Goal: Task Accomplishment & Management: Complete application form

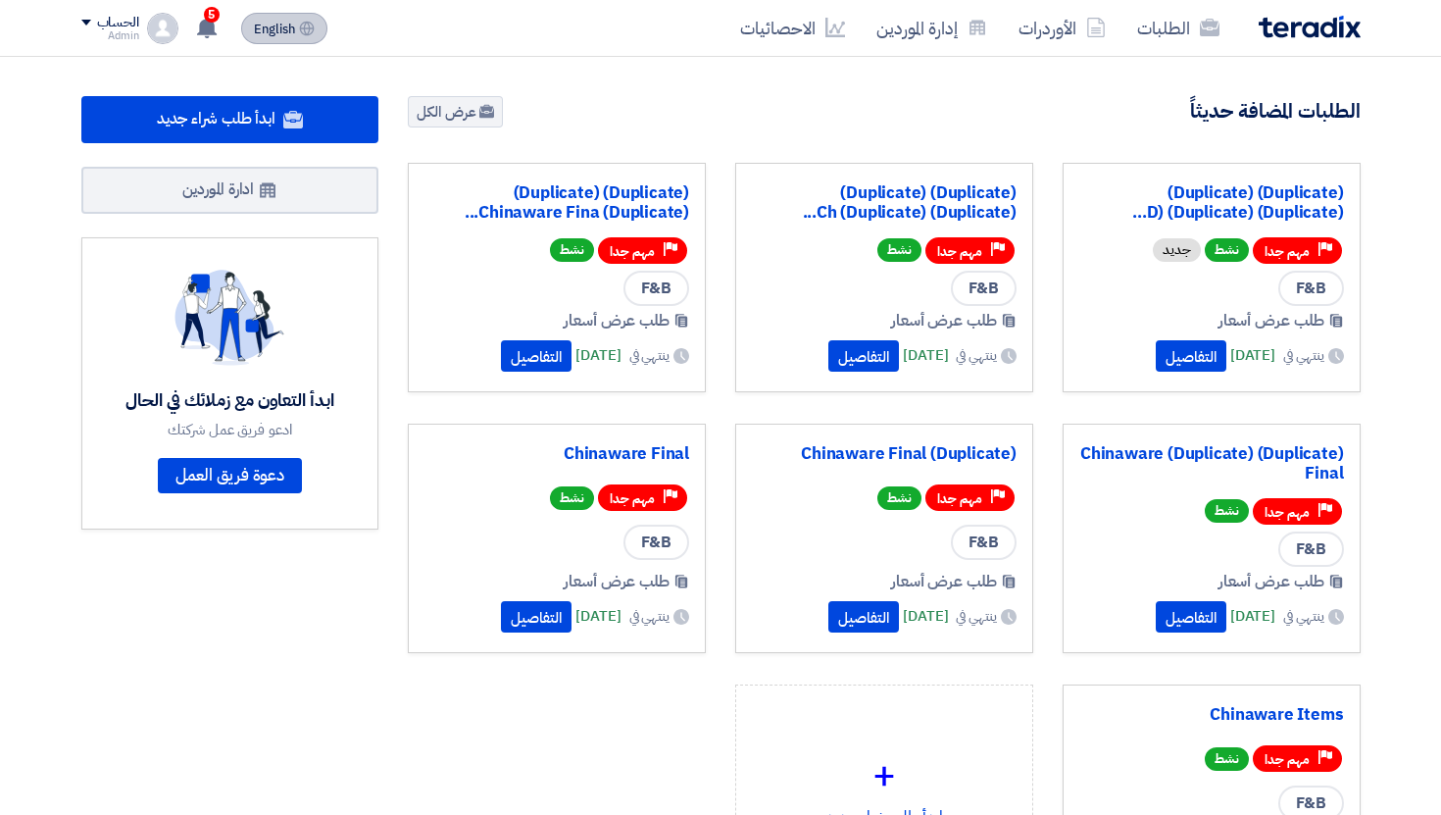
click at [295, 34] on span "English" at bounding box center [274, 30] width 41 height 14
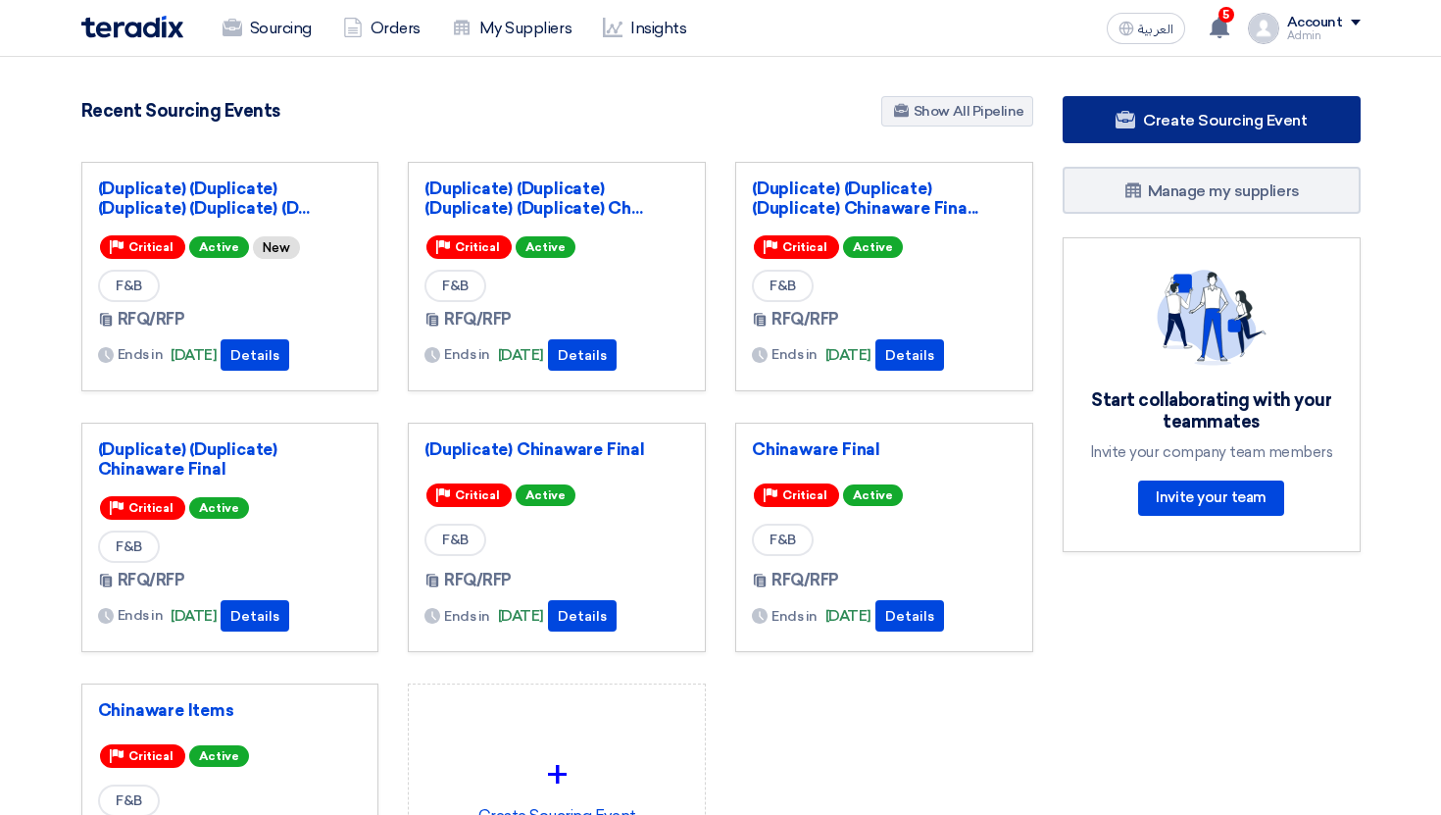
click at [1181, 126] on span "Create Sourcing Event" at bounding box center [1225, 120] width 164 height 19
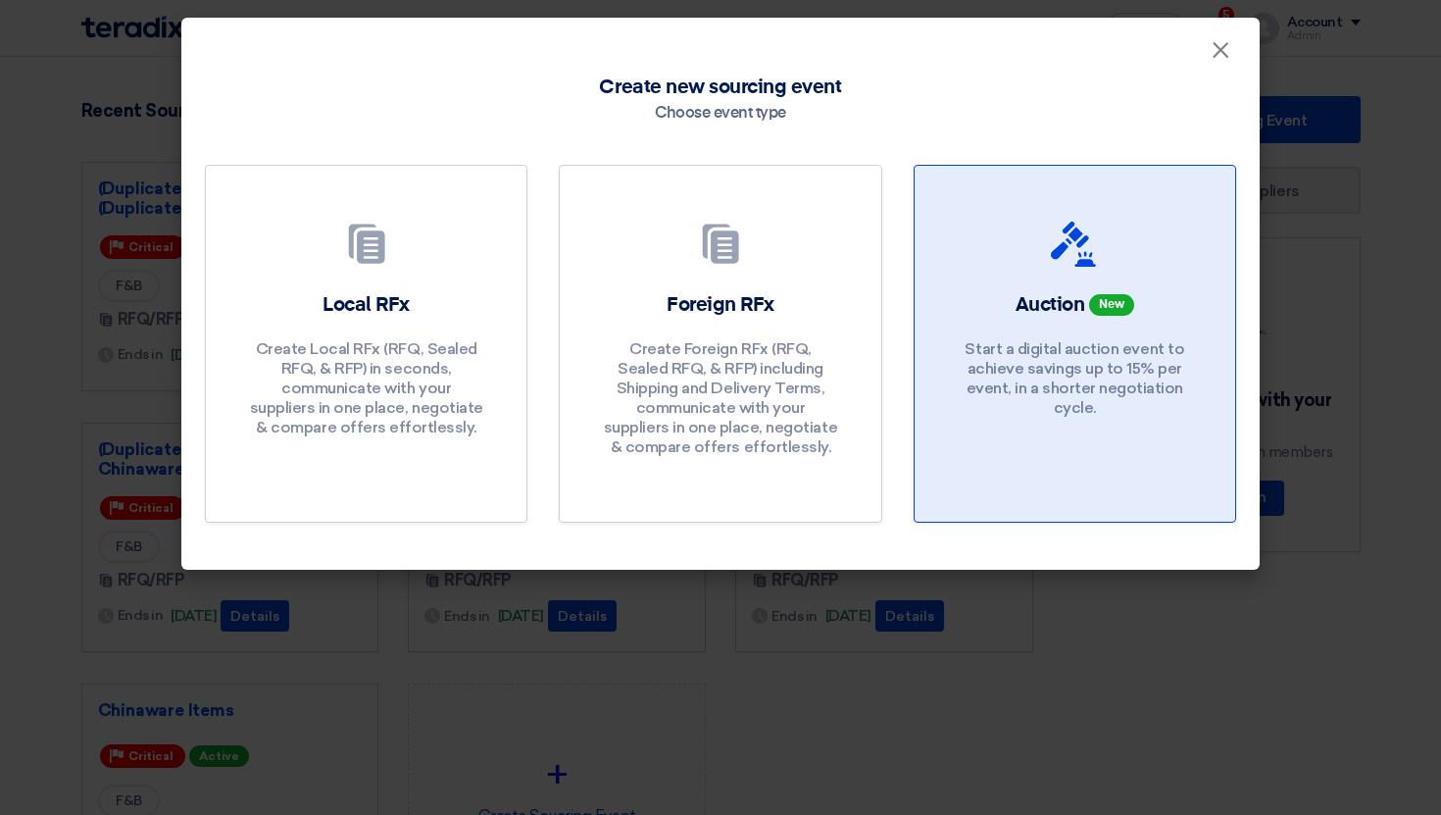
click at [1088, 331] on div "Auction New Start a digital auction event to achieve savings up to 15% per even…" at bounding box center [1075, 359] width 274 height 136
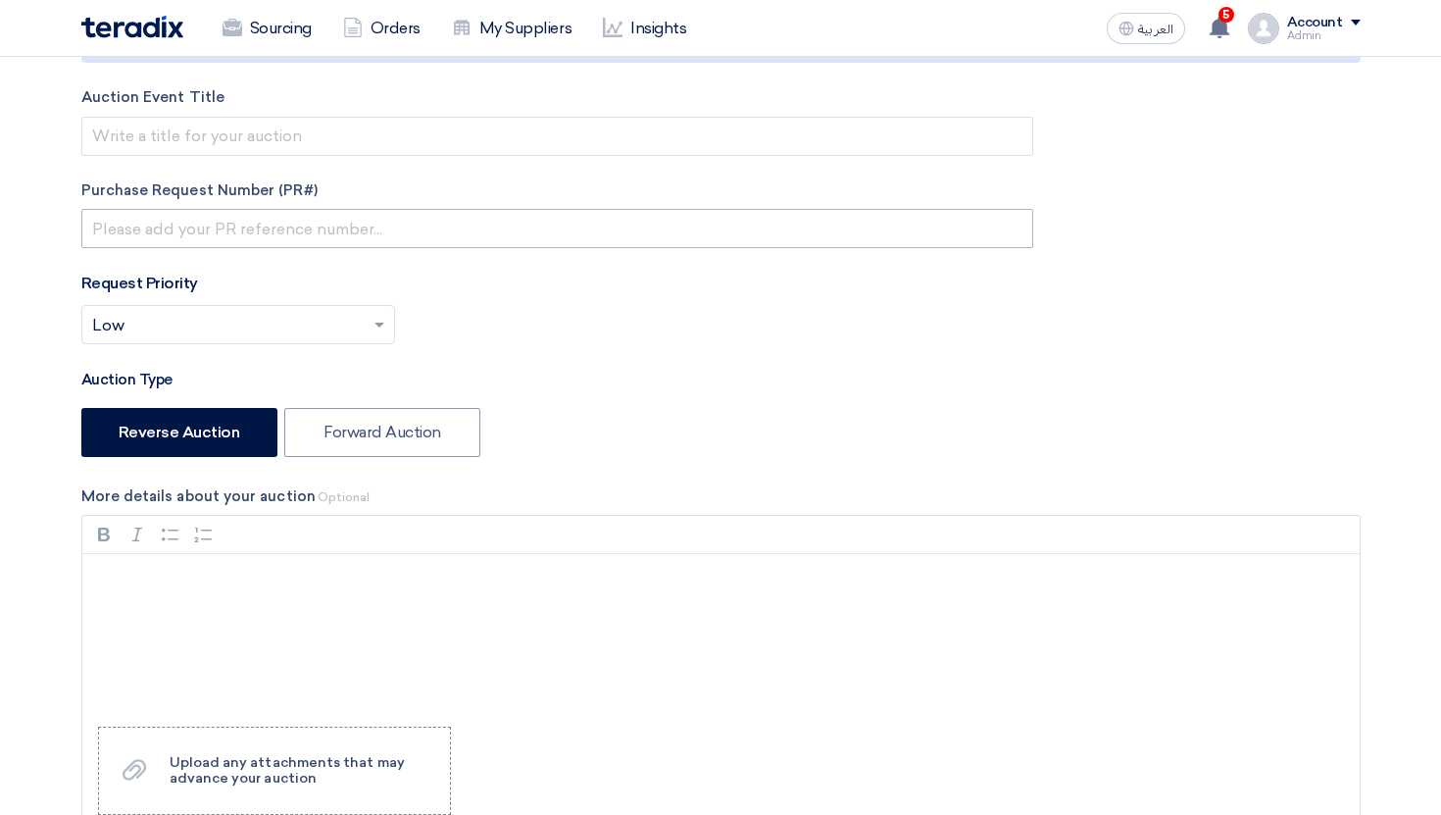
scroll to position [291, 0]
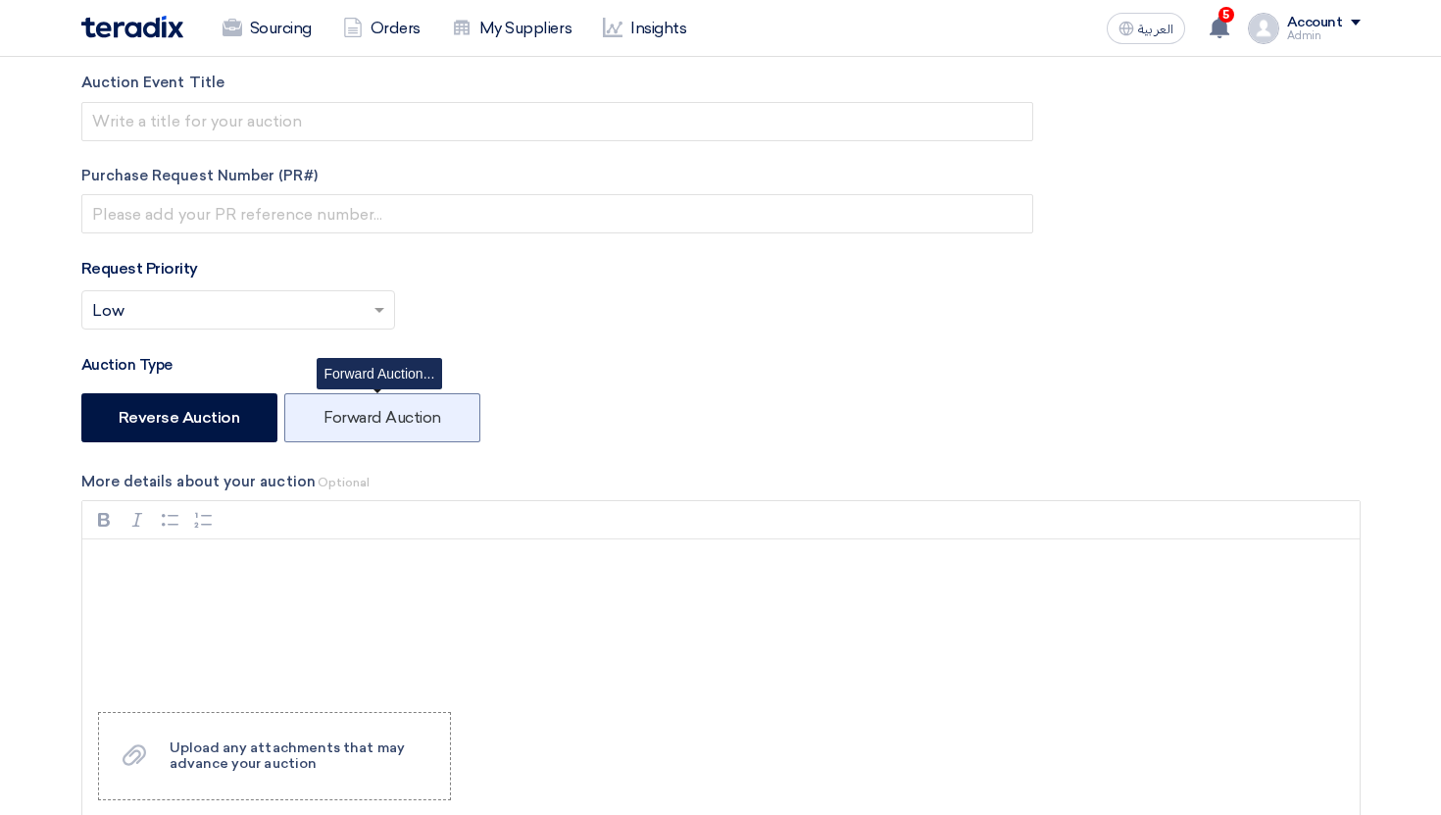
click at [389, 403] on label "Forward Auction" at bounding box center [382, 417] width 196 height 49
click at [336, 410] on input "Forward Auction" at bounding box center [330, 416] width 13 height 13
radio input "true"
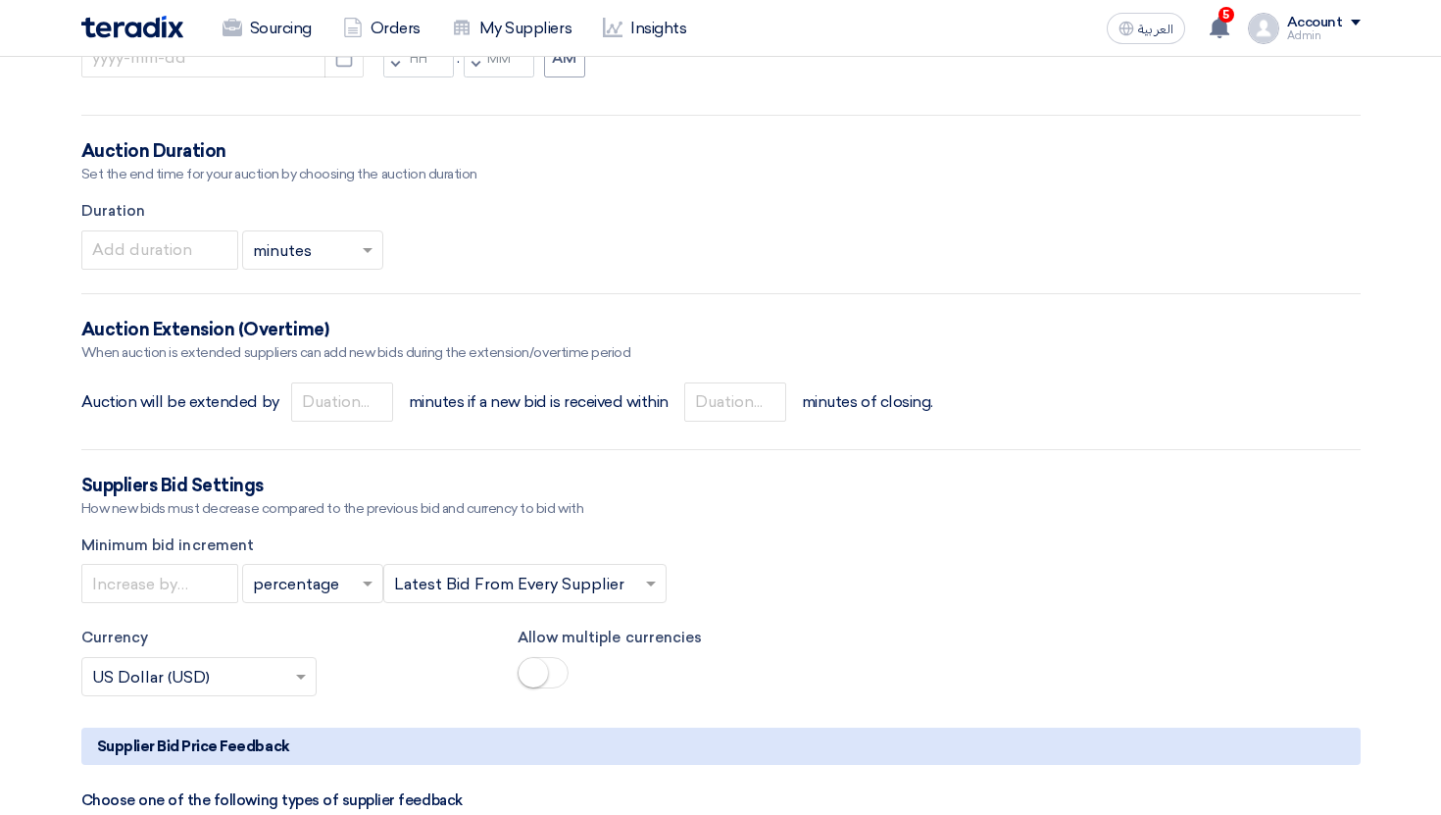
scroll to position [1706, 0]
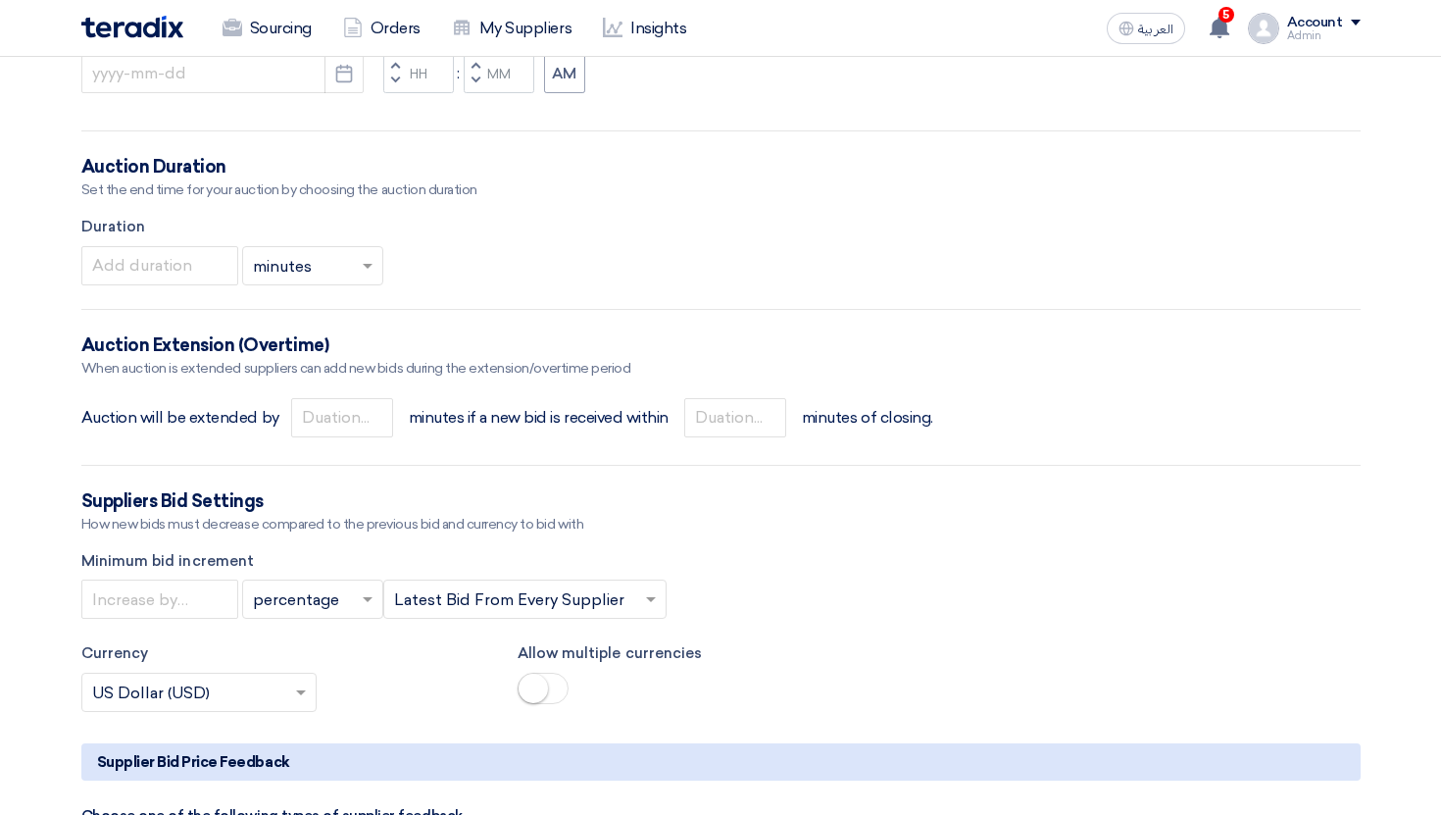
click at [471, 610] on input "text" at bounding box center [515, 601] width 242 height 32
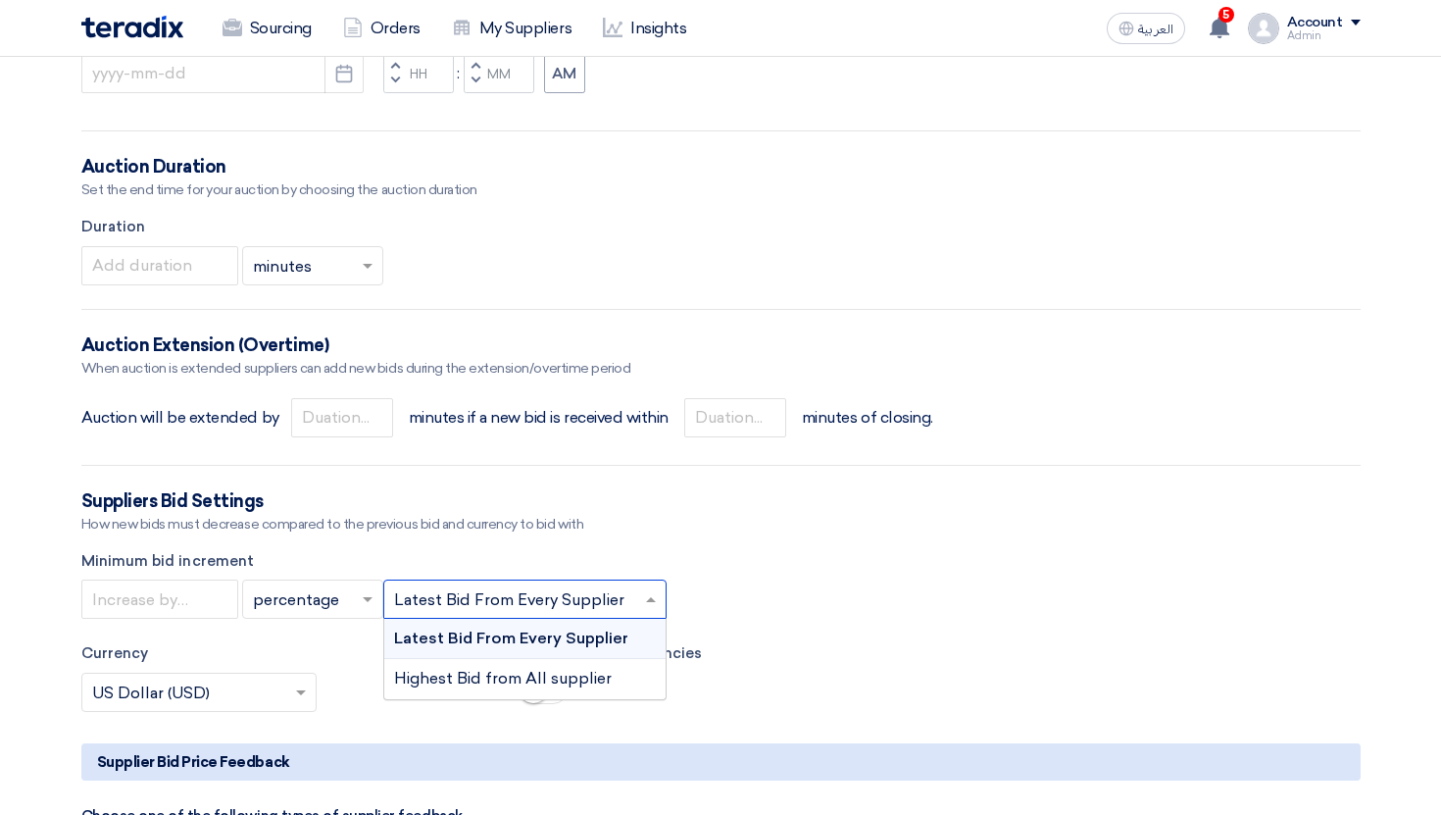
click at [489, 602] on input "text" at bounding box center [515, 601] width 242 height 32
click at [435, 594] on input "text" at bounding box center [515, 601] width 242 height 32
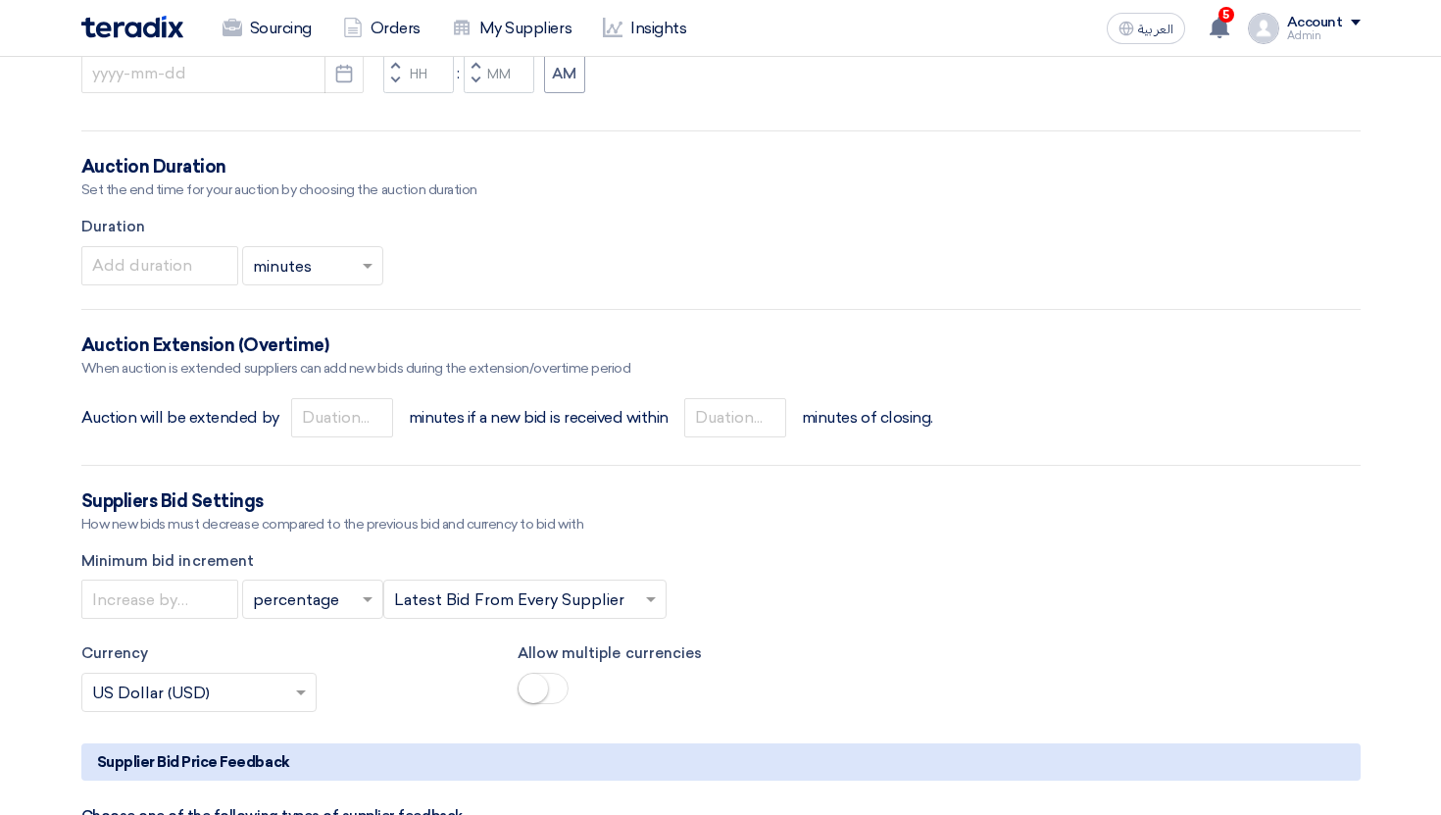
click at [466, 569] on label "Minimum bid increment" at bounding box center [721, 561] width 1280 height 23
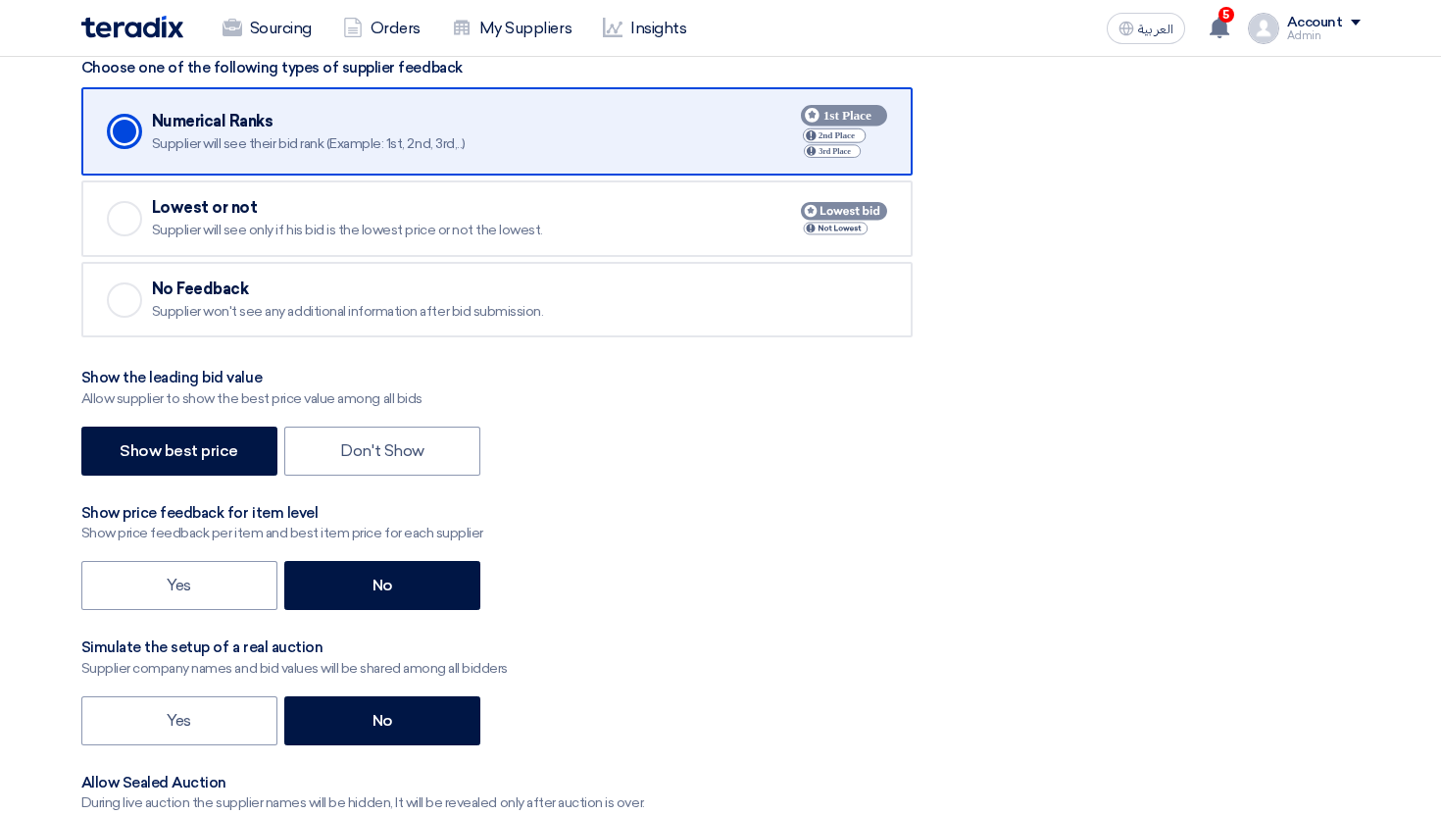
scroll to position [2451, 0]
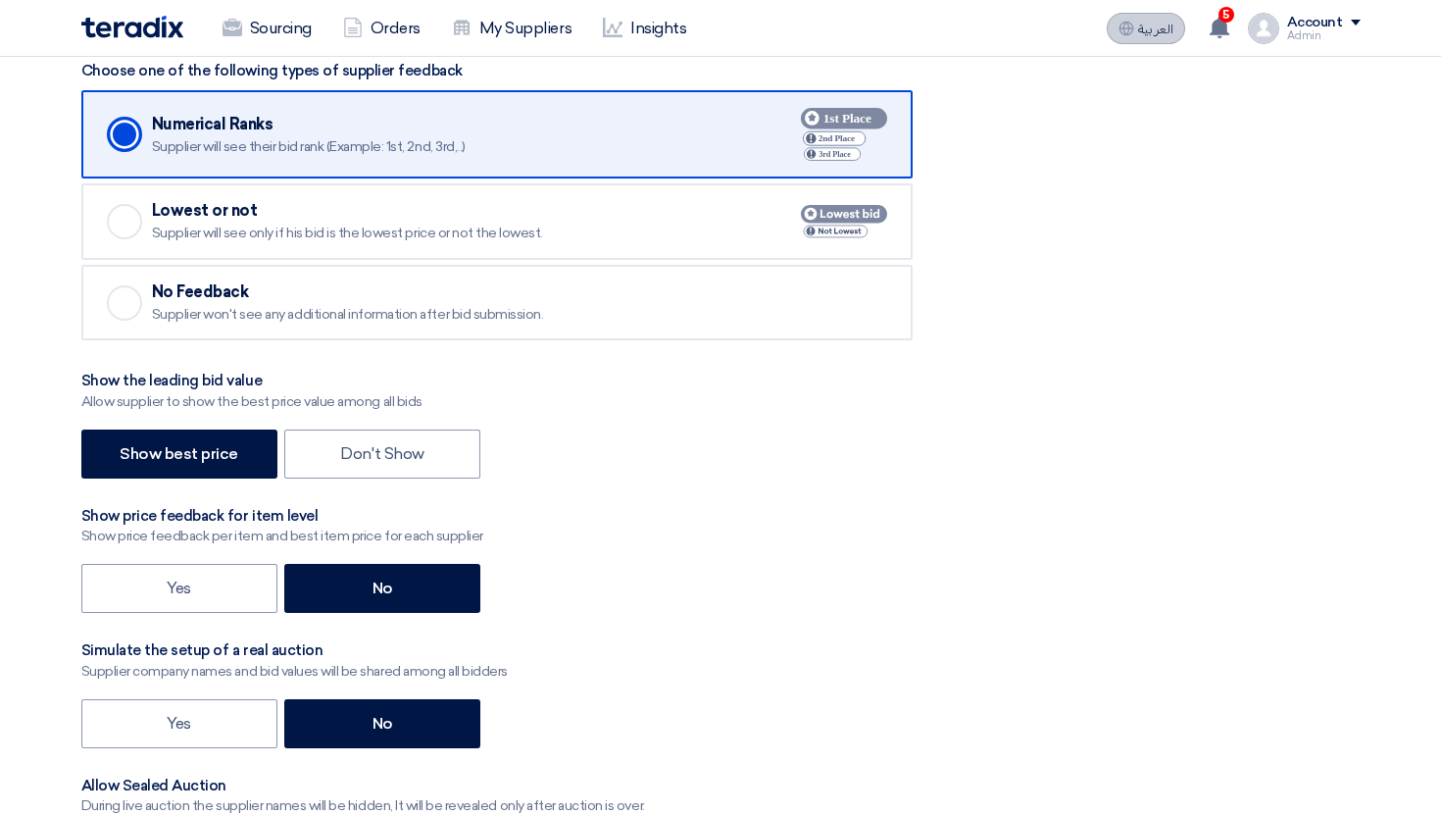
click at [1139, 31] on button "العربية ع" at bounding box center [1146, 28] width 78 height 31
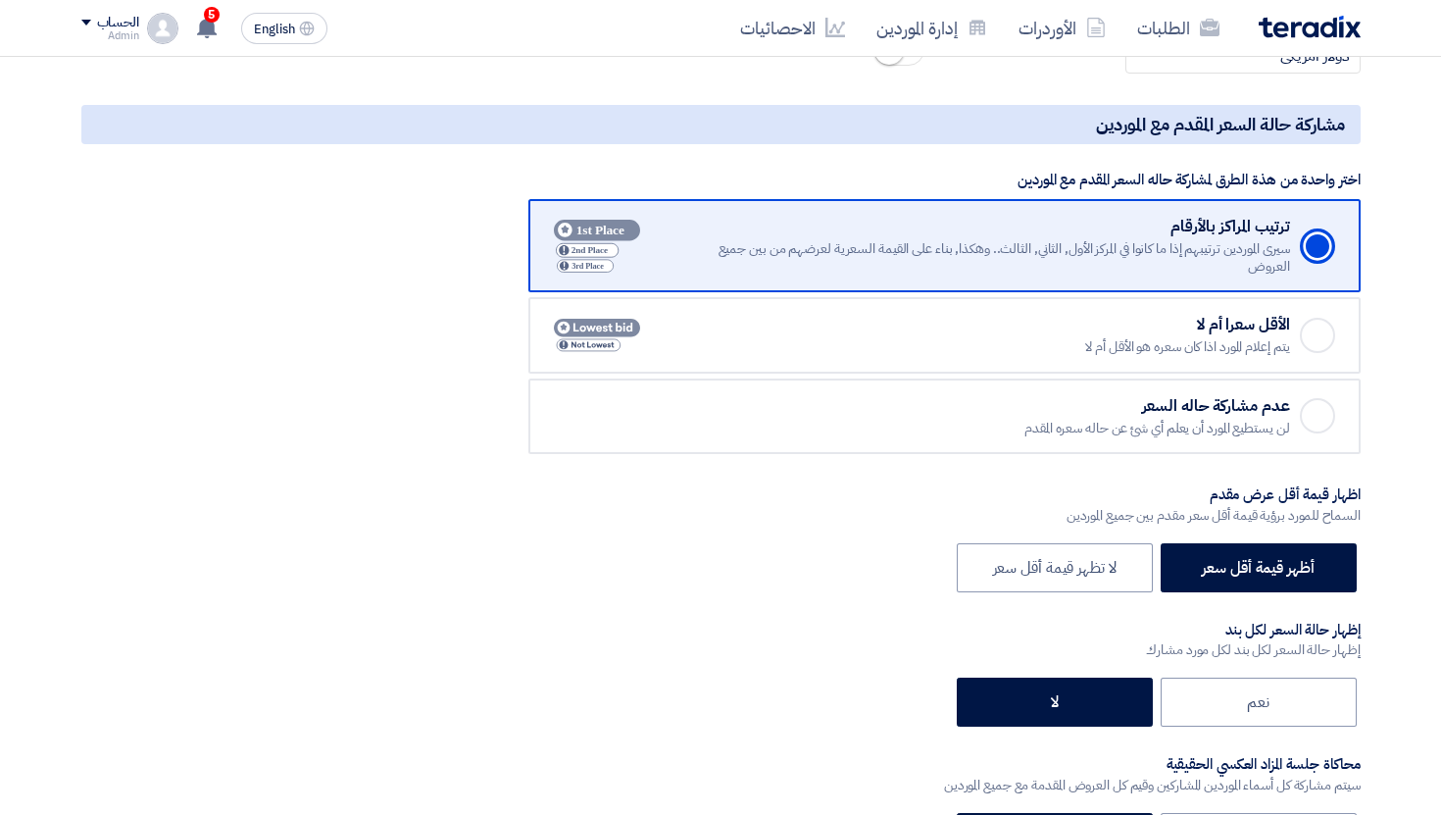
scroll to position [2419, 0]
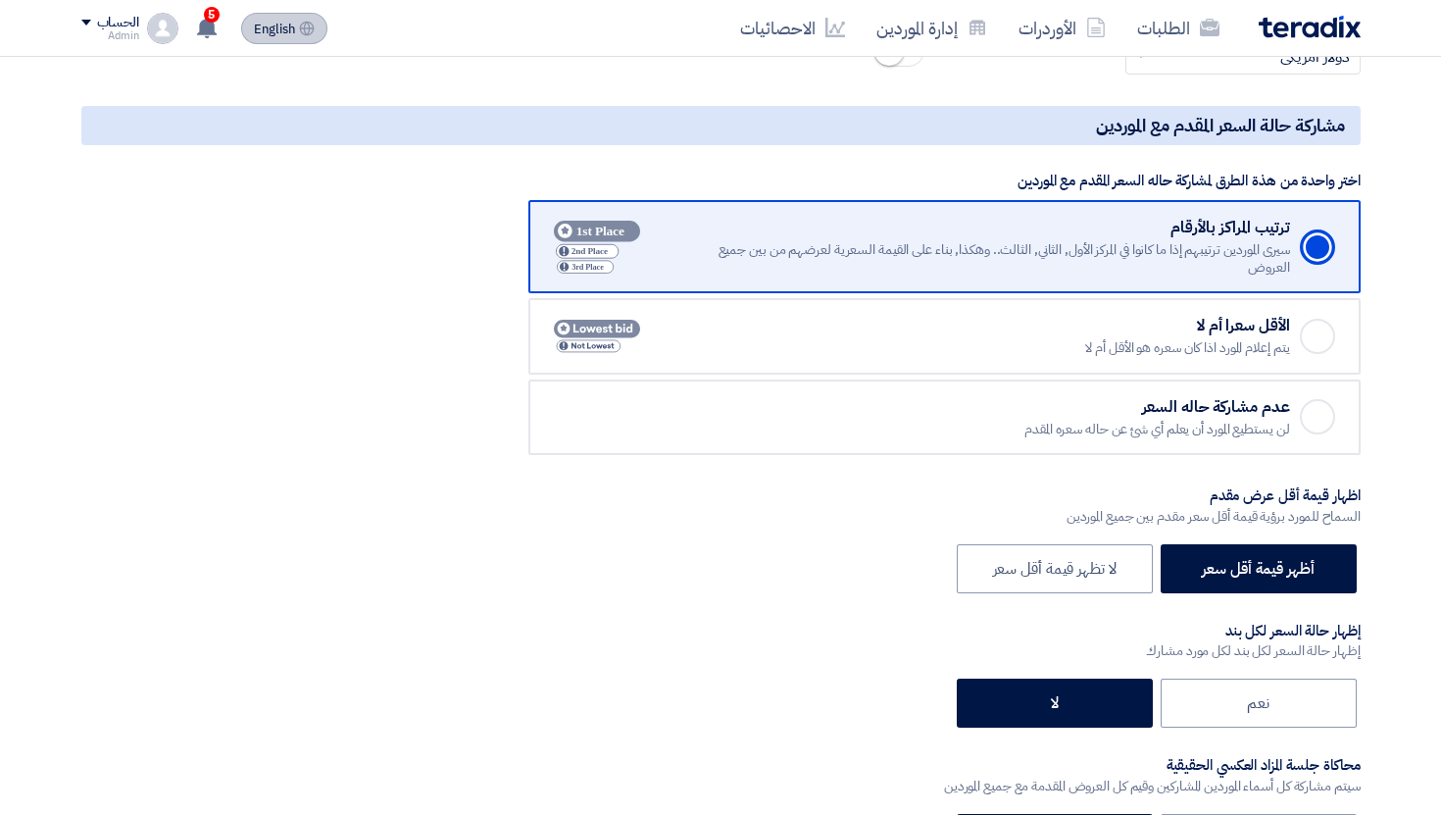
click at [292, 31] on span "English" at bounding box center [274, 30] width 41 height 14
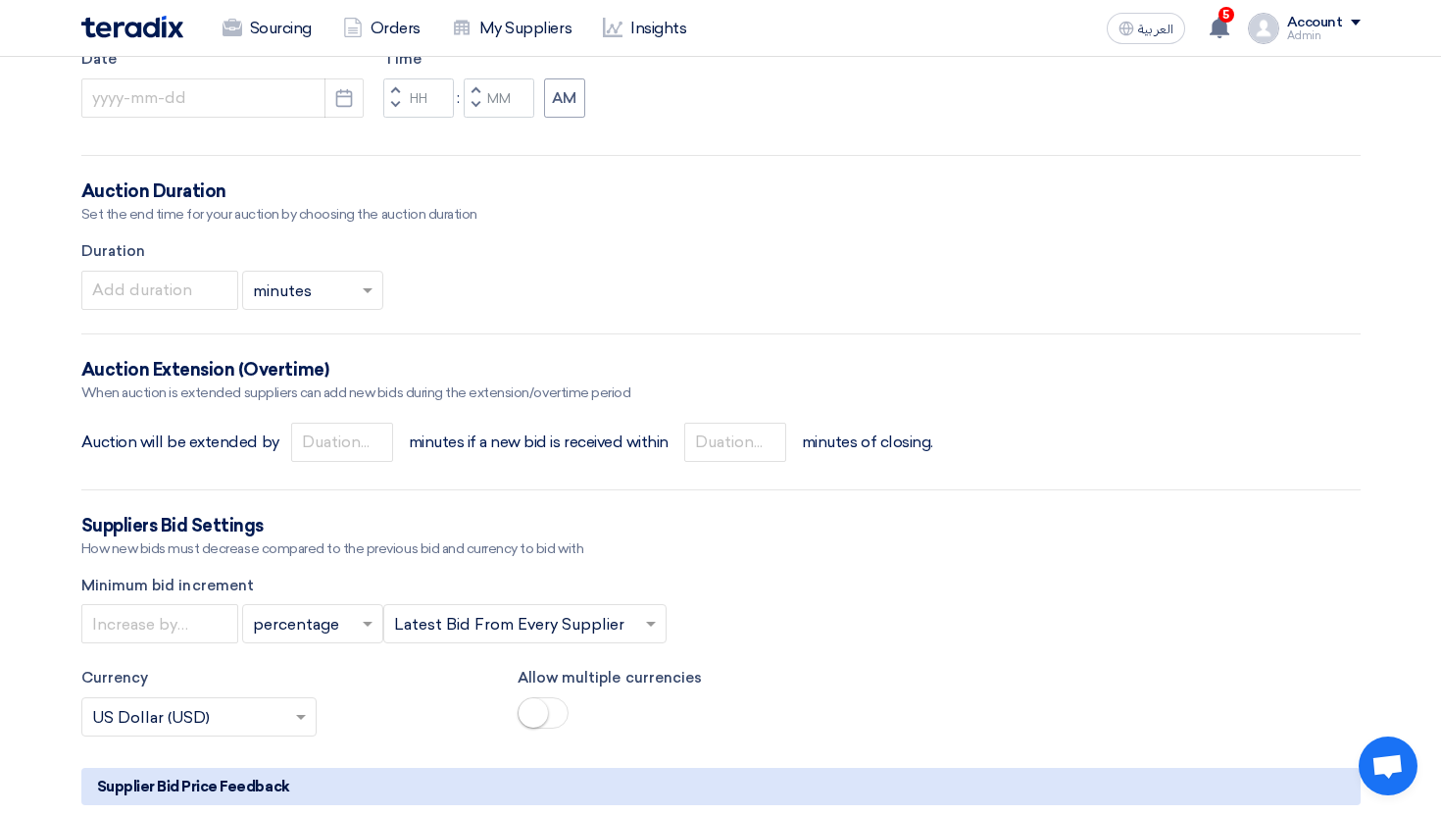
scroll to position [1582, 0]
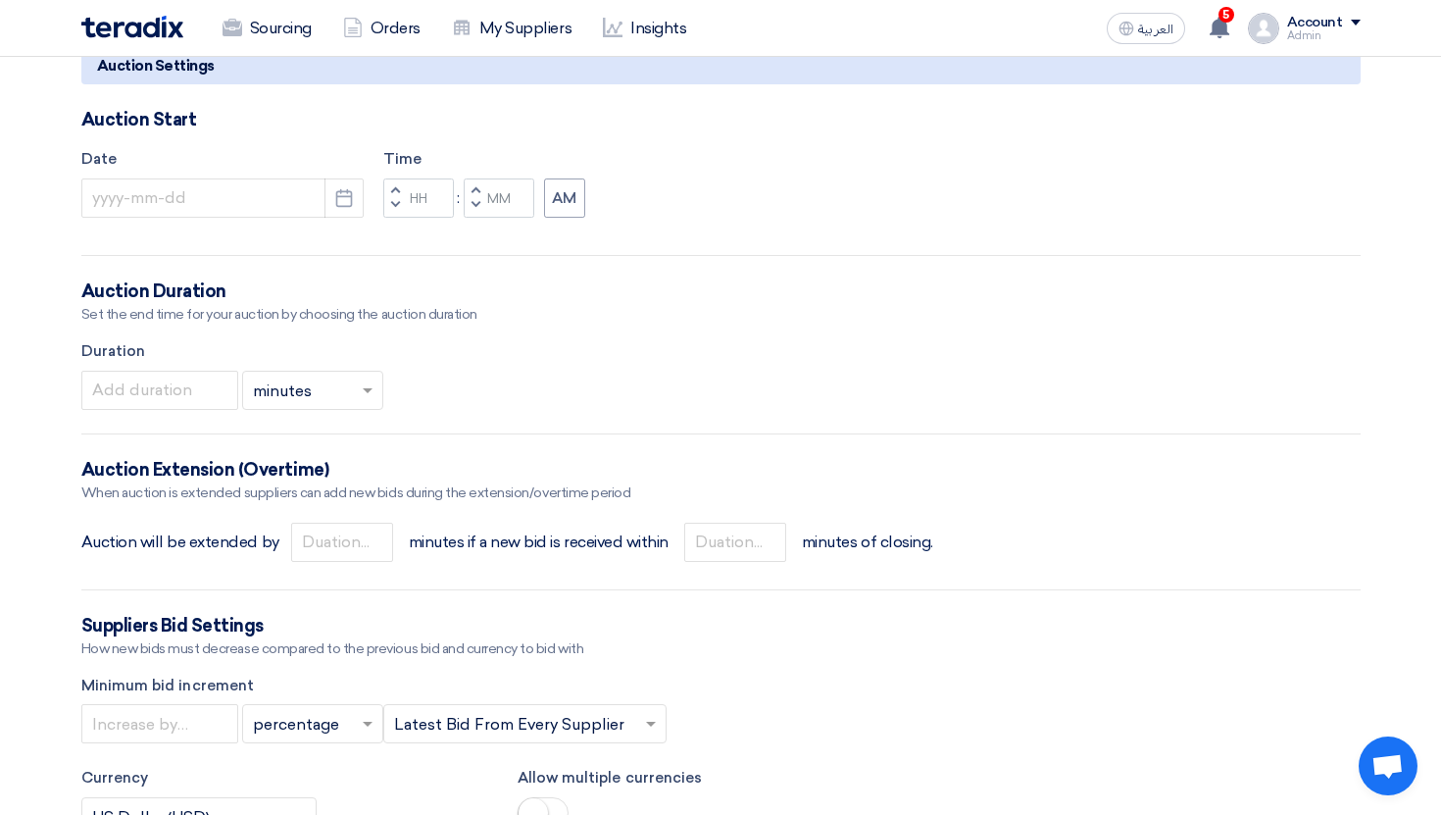
click at [1101, 18] on app-language-toggle "العربية ع" at bounding box center [1146, 28] width 94 height 31
click at [1117, 29] on button "العربية ع" at bounding box center [1146, 28] width 78 height 31
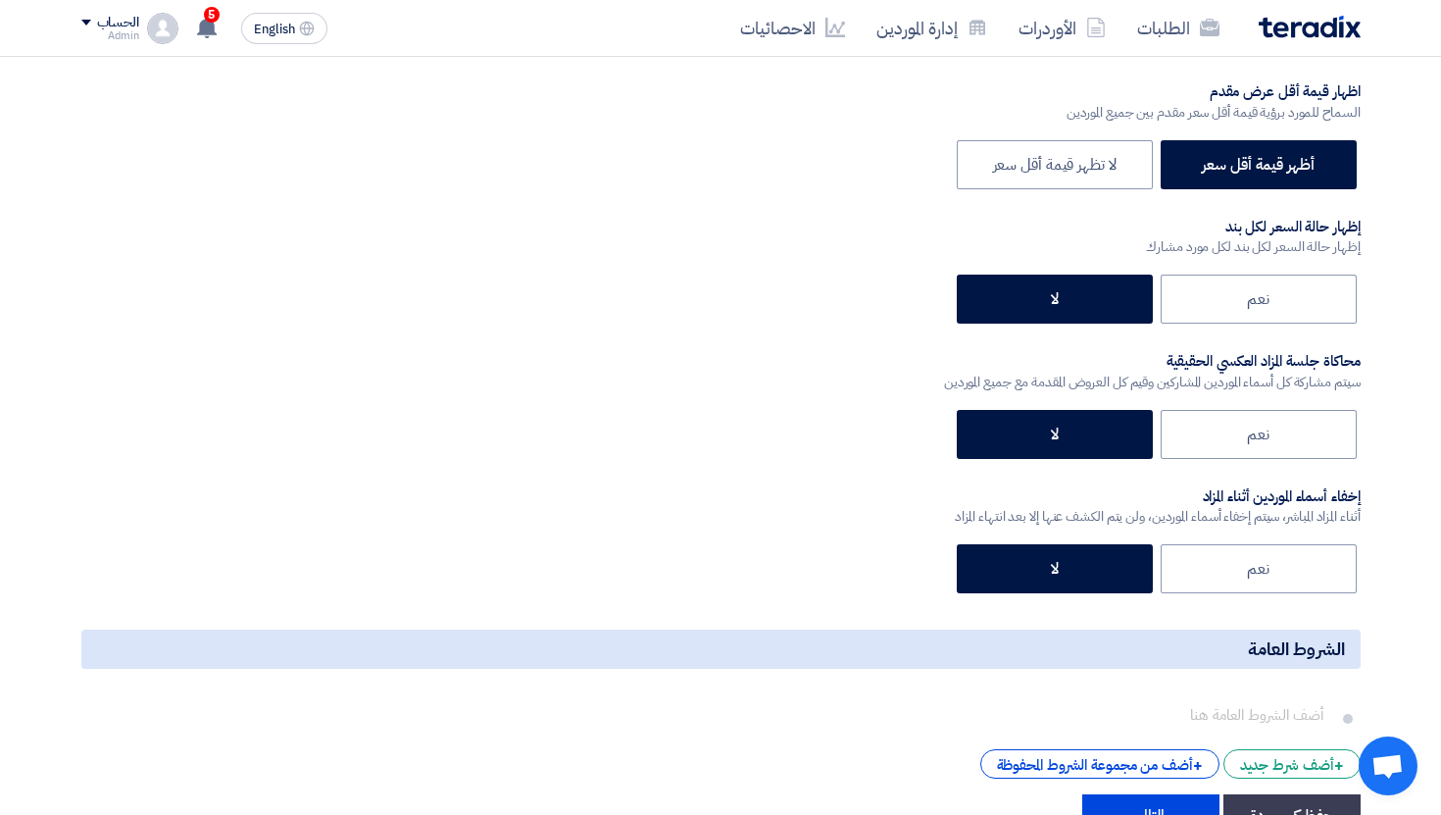
scroll to position [2824, 0]
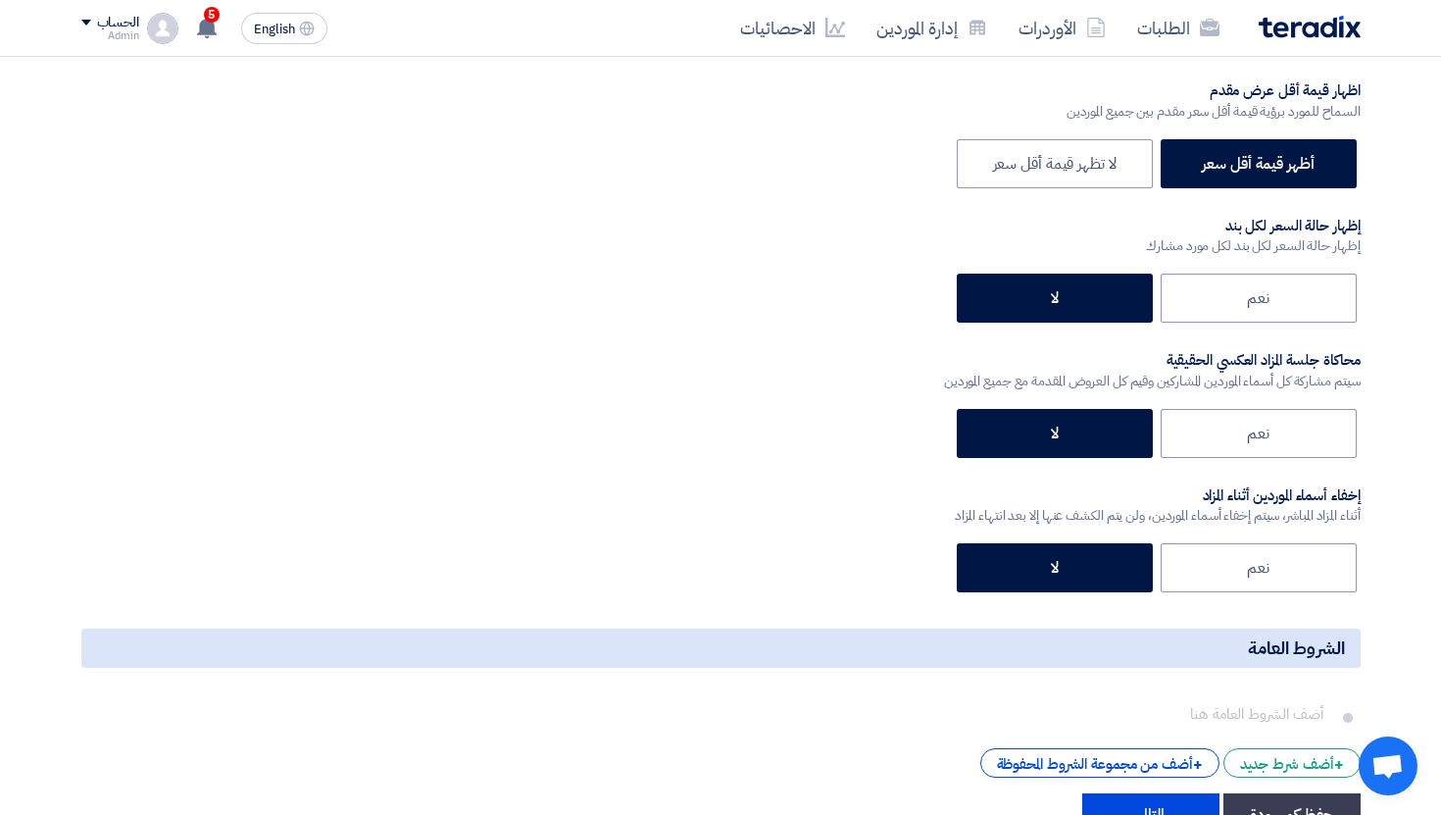
drag, startPoint x: 1292, startPoint y: 241, endPoint x: 1154, endPoint y: 241, distance: 138.3
click at [1154, 241] on div "إظهار حالة السعر لكل بند لكل مورد مشارك" at bounding box center [1253, 245] width 214 height 21
click at [1152, 241] on div "إظهار حالة السعر لكل بند لكل مورد مشارك" at bounding box center [1253, 245] width 214 height 21
click at [1055, 241] on div "اختر واحدة من هذة الطرق لمشاركة حاله [PERSON_NAME] مع الموردين Checked ترتيب ال…" at bounding box center [721, 181] width 1280 height 834
drag, startPoint x: 1303, startPoint y: 244, endPoint x: 1166, endPoint y: 244, distance: 137.3
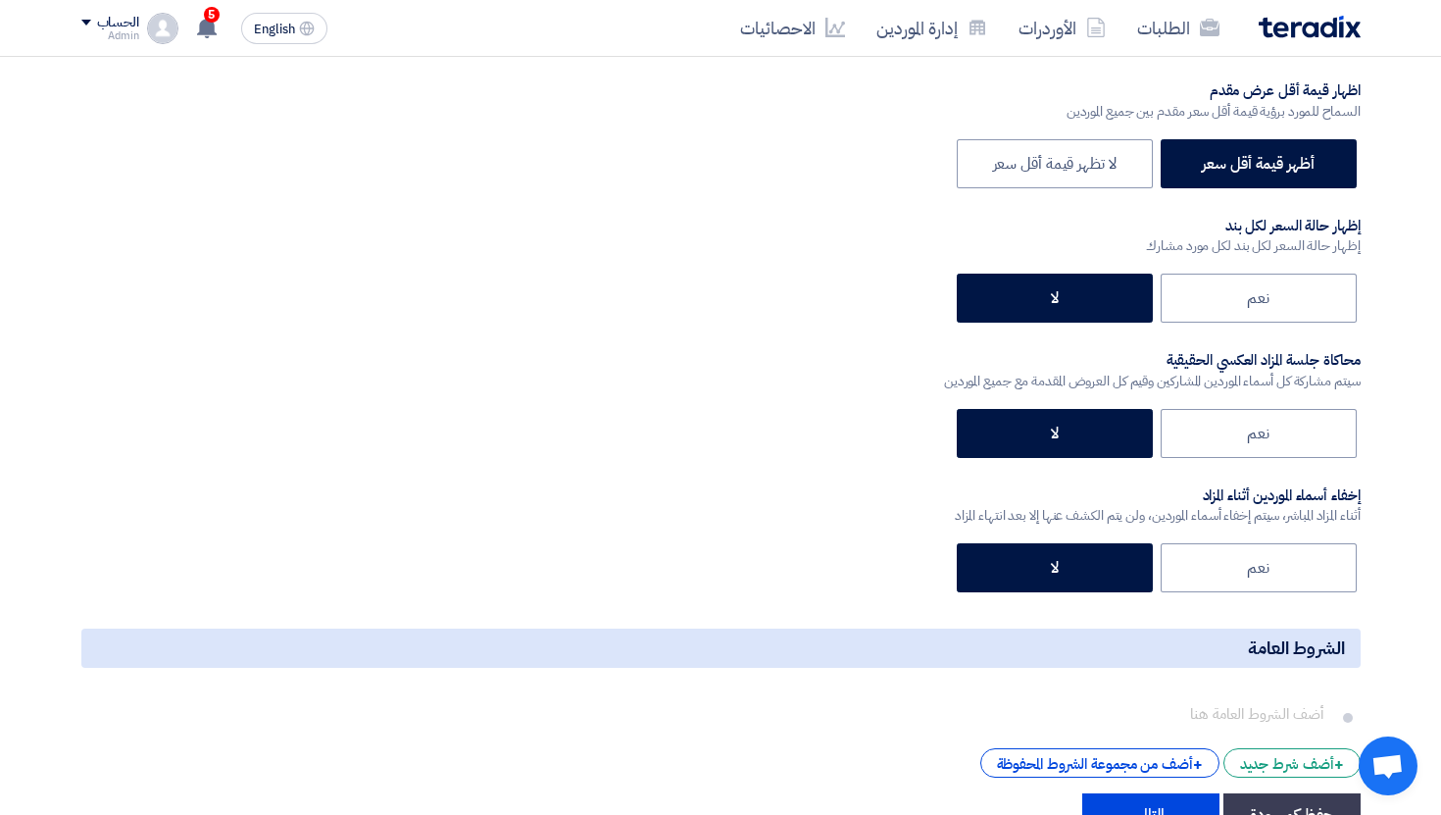
click at [1166, 244] on div "إظهار حالة السعر لكل بند لكل مورد مشارك" at bounding box center [1253, 245] width 214 height 21
click at [1164, 244] on div "إظهار حالة السعر لكل بند لكل مورد مشارك" at bounding box center [1253, 245] width 214 height 21
click at [1084, 249] on div "اختر واحدة من هذة الطرق لمشاركة حاله [PERSON_NAME] مع الموردين Checked ترتيب ال…" at bounding box center [721, 181] width 1280 height 834
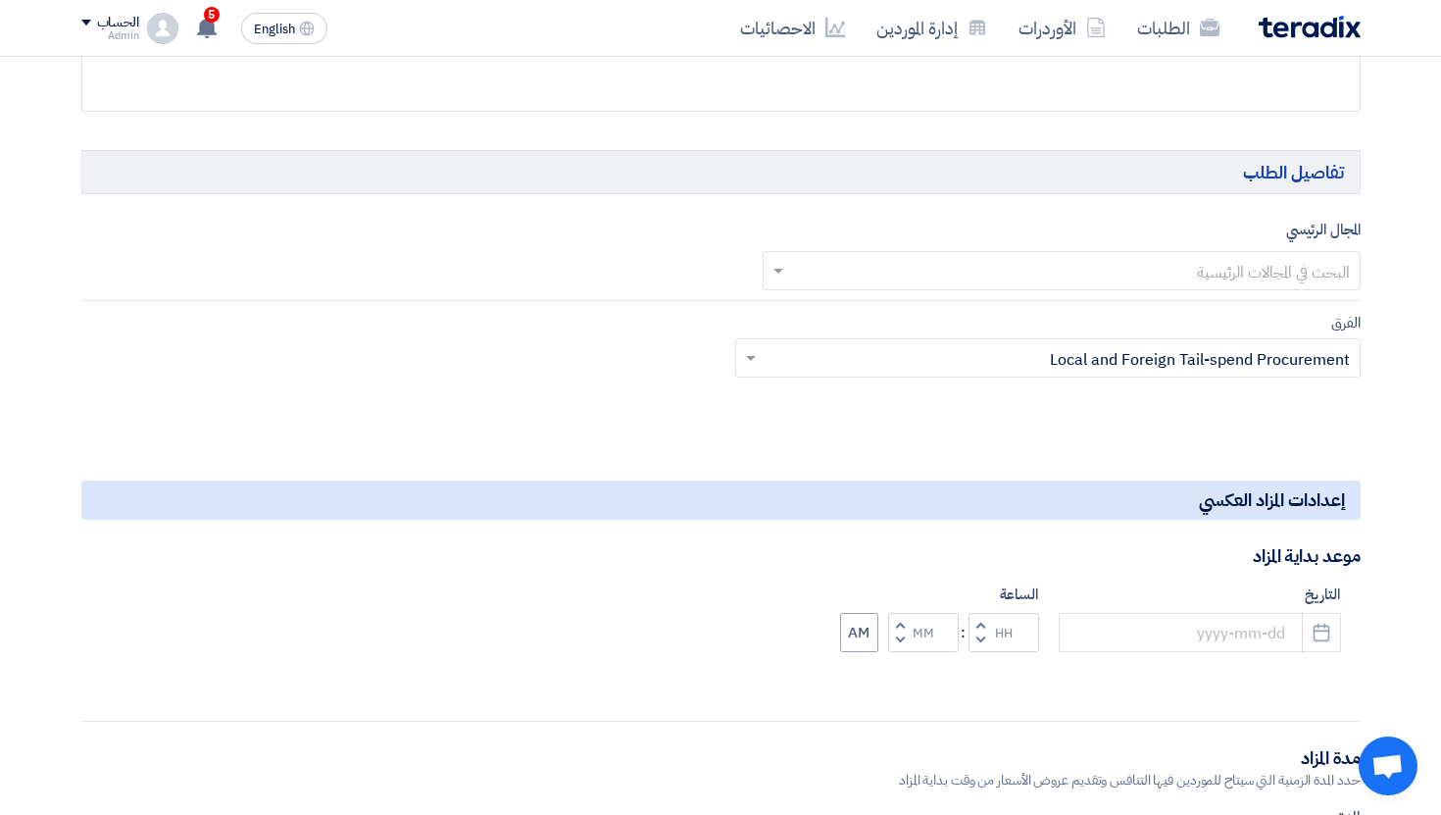
scroll to position [0, 0]
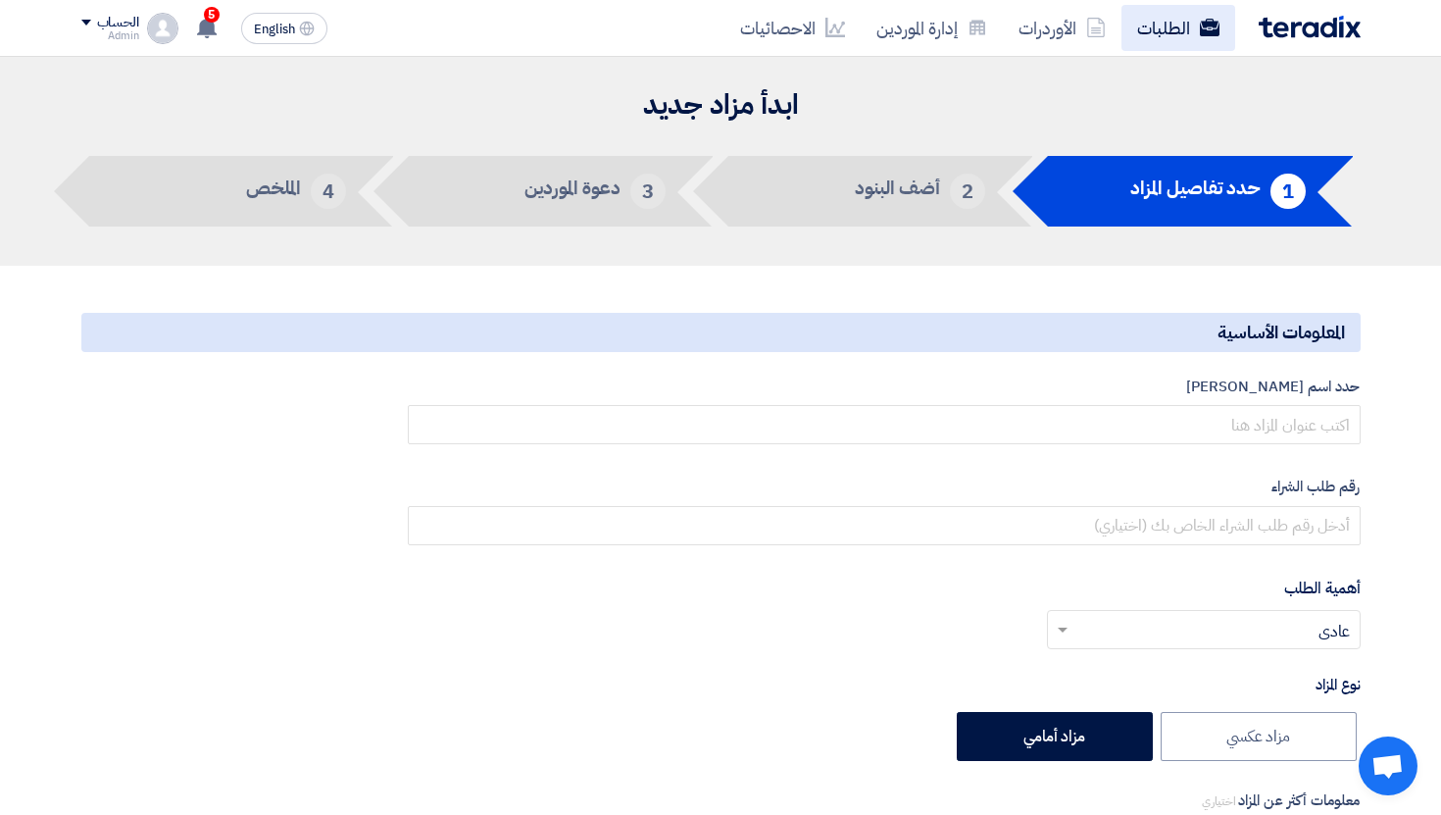
click at [1197, 46] on link "الطلبات" at bounding box center [1179, 28] width 114 height 46
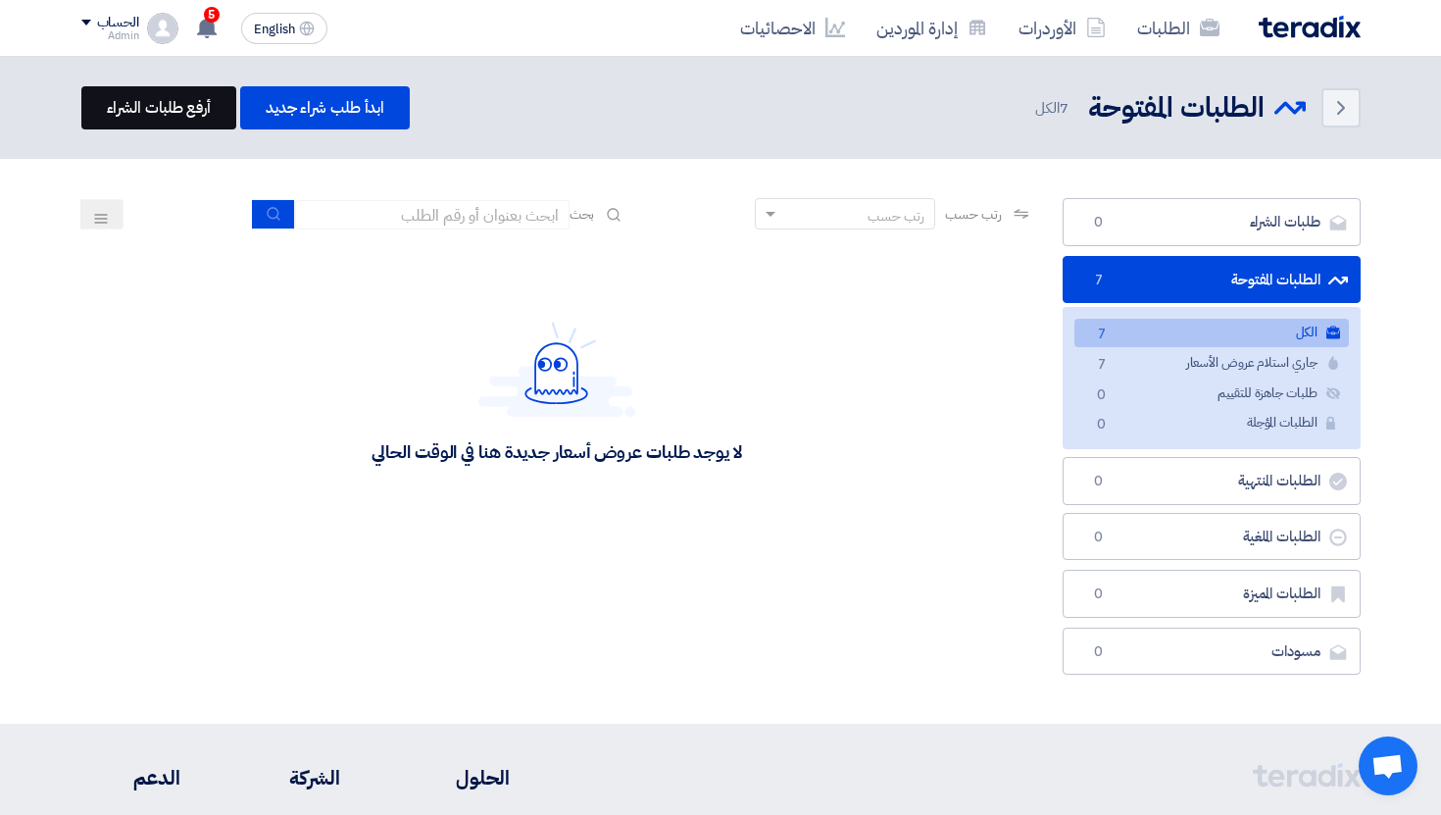
click at [220, 115] on link "أرفع طلبات الشراء" at bounding box center [158, 107] width 155 height 43
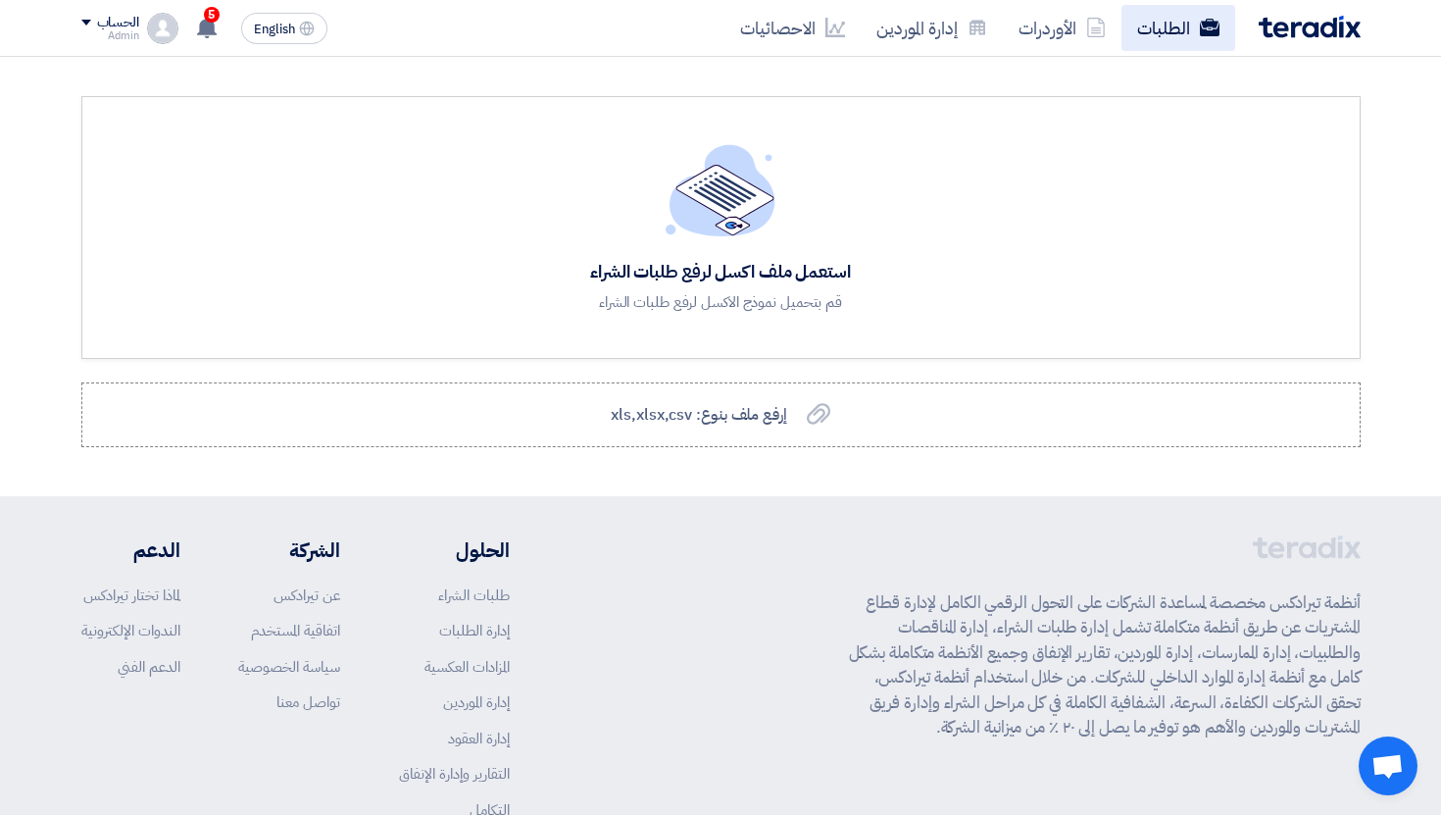
click at [1215, 42] on link "الطلبات" at bounding box center [1179, 28] width 114 height 46
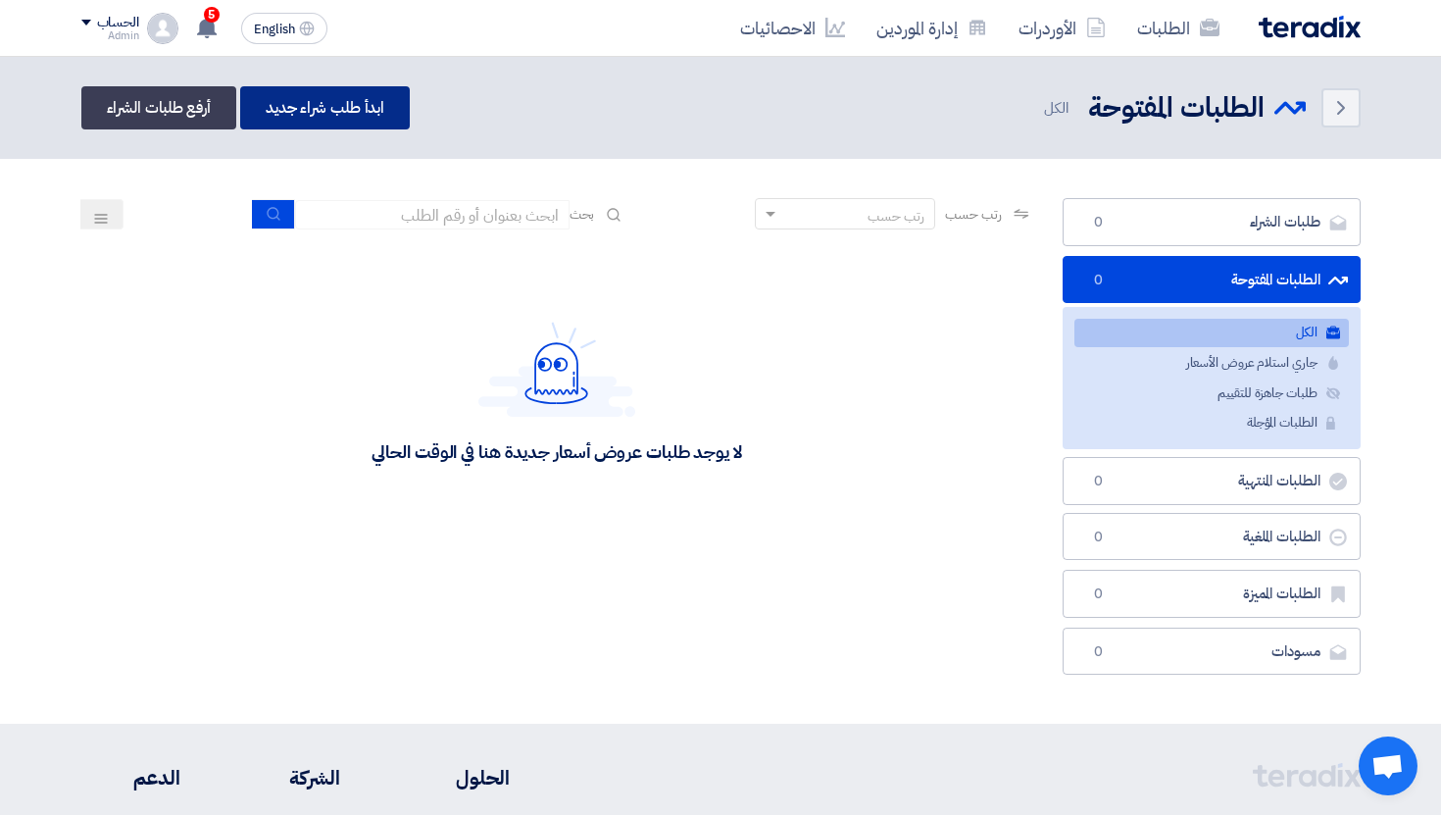
click at [323, 98] on link "ابدأ طلب شراء جديد" at bounding box center [325, 107] width 170 height 43
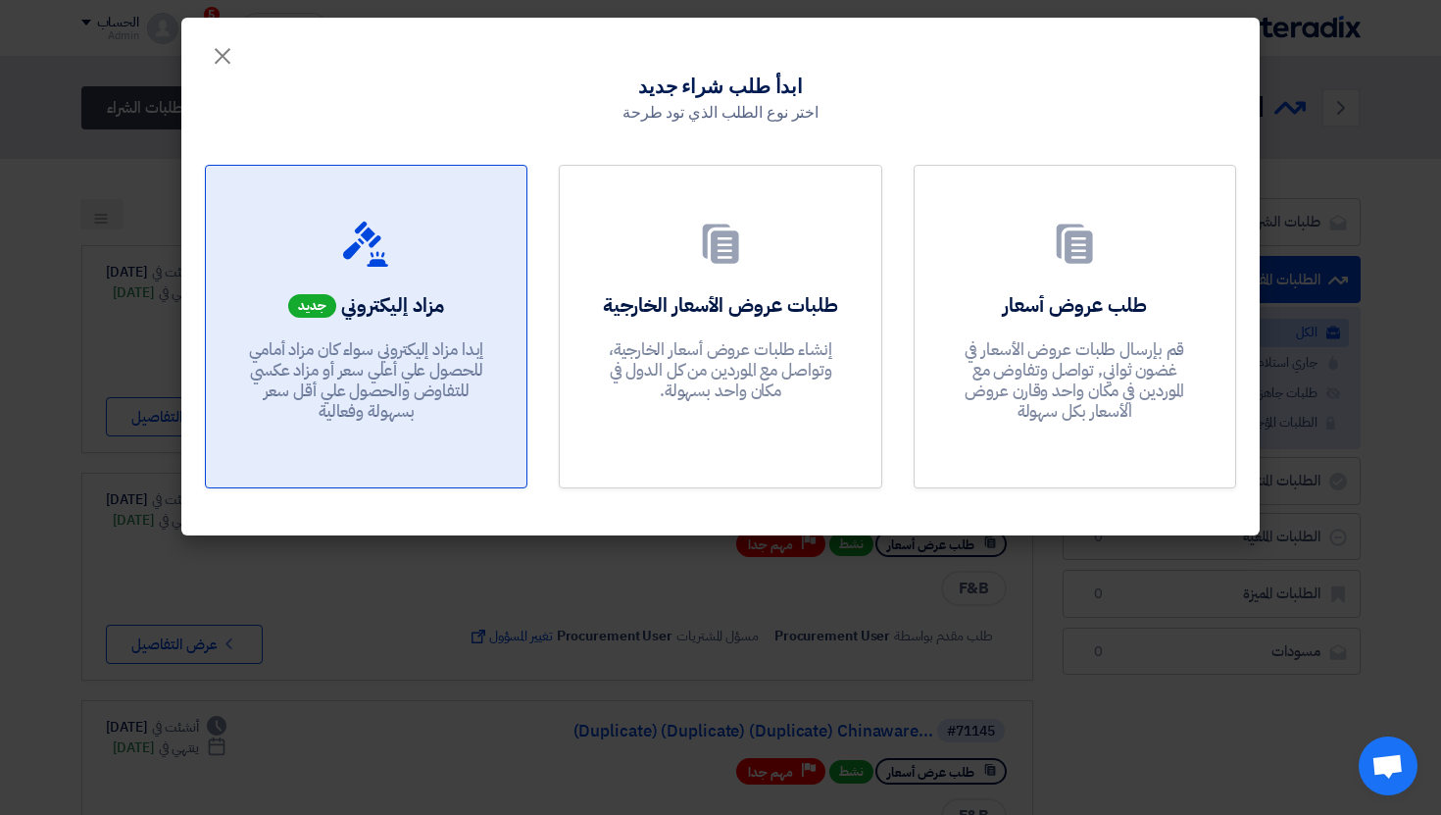
click at [294, 347] on p "إبدا مزاد إليكتروني سواء كان مزاد أمامي للحصول علي أعلي سعر أو مزاد عكسي للتفاو…" at bounding box center [366, 380] width 235 height 83
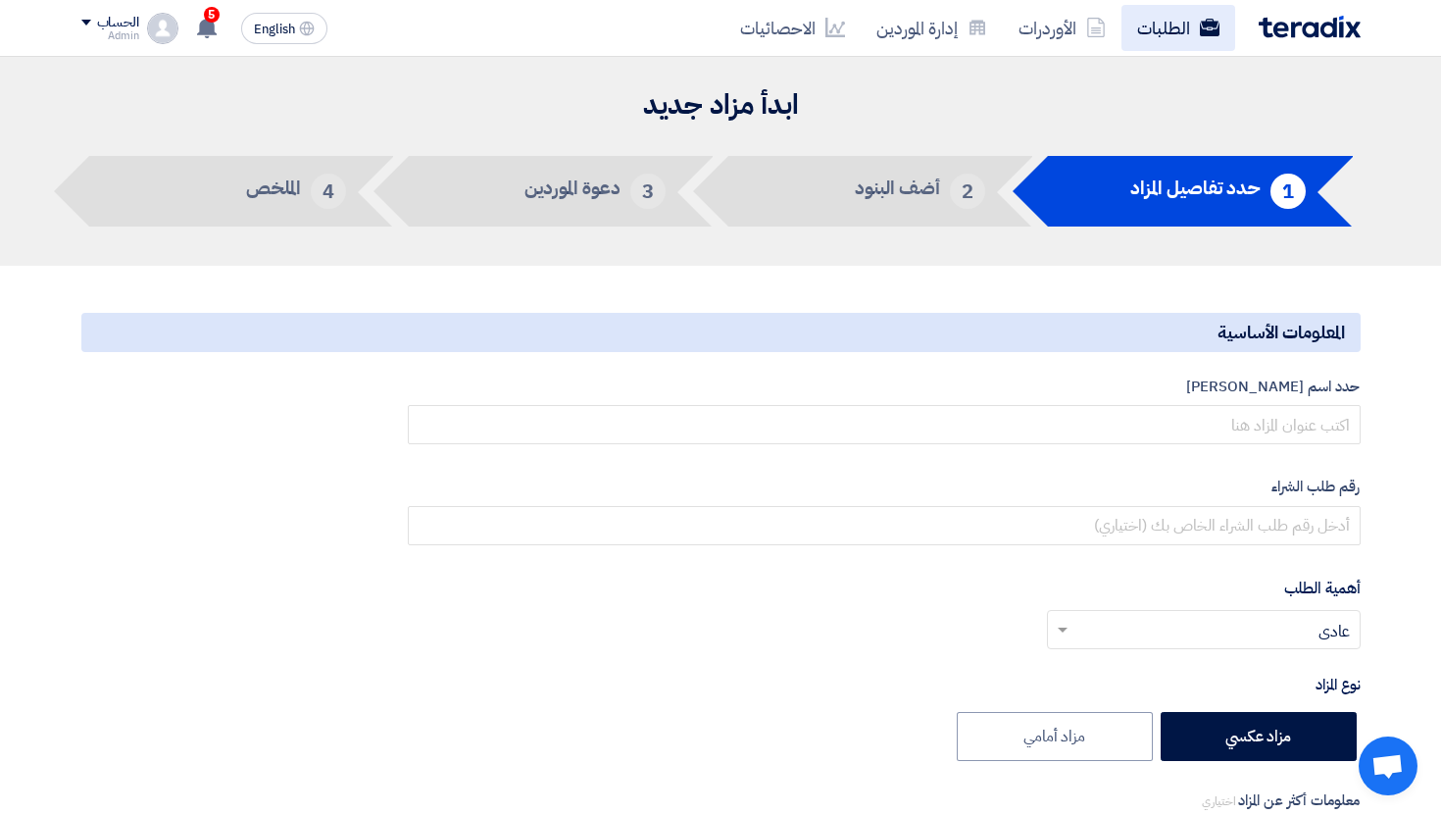
click at [1161, 44] on link "الطلبات" at bounding box center [1179, 28] width 114 height 46
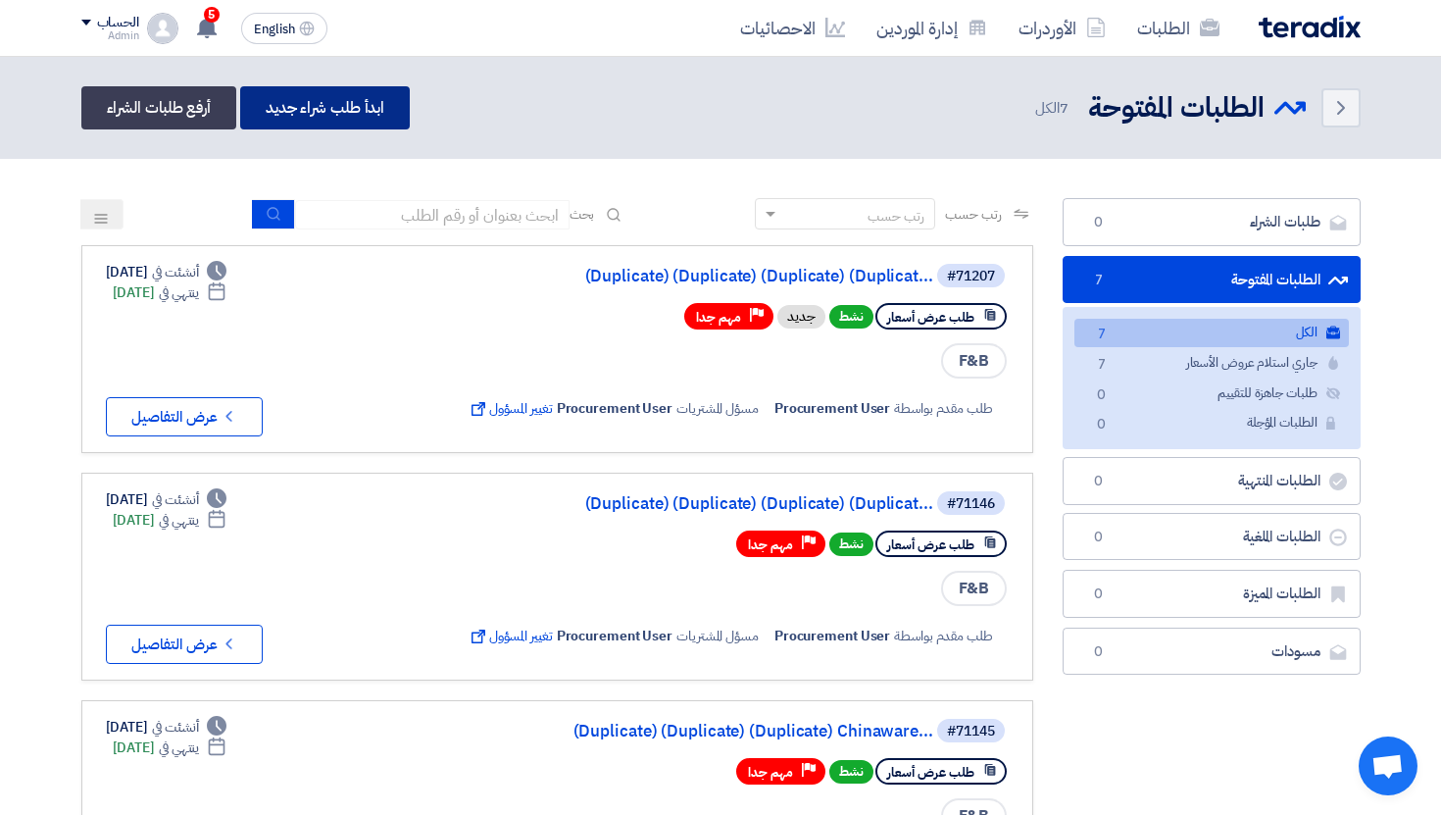
click at [289, 105] on link "ابدأ طلب شراء جديد" at bounding box center [325, 107] width 170 height 43
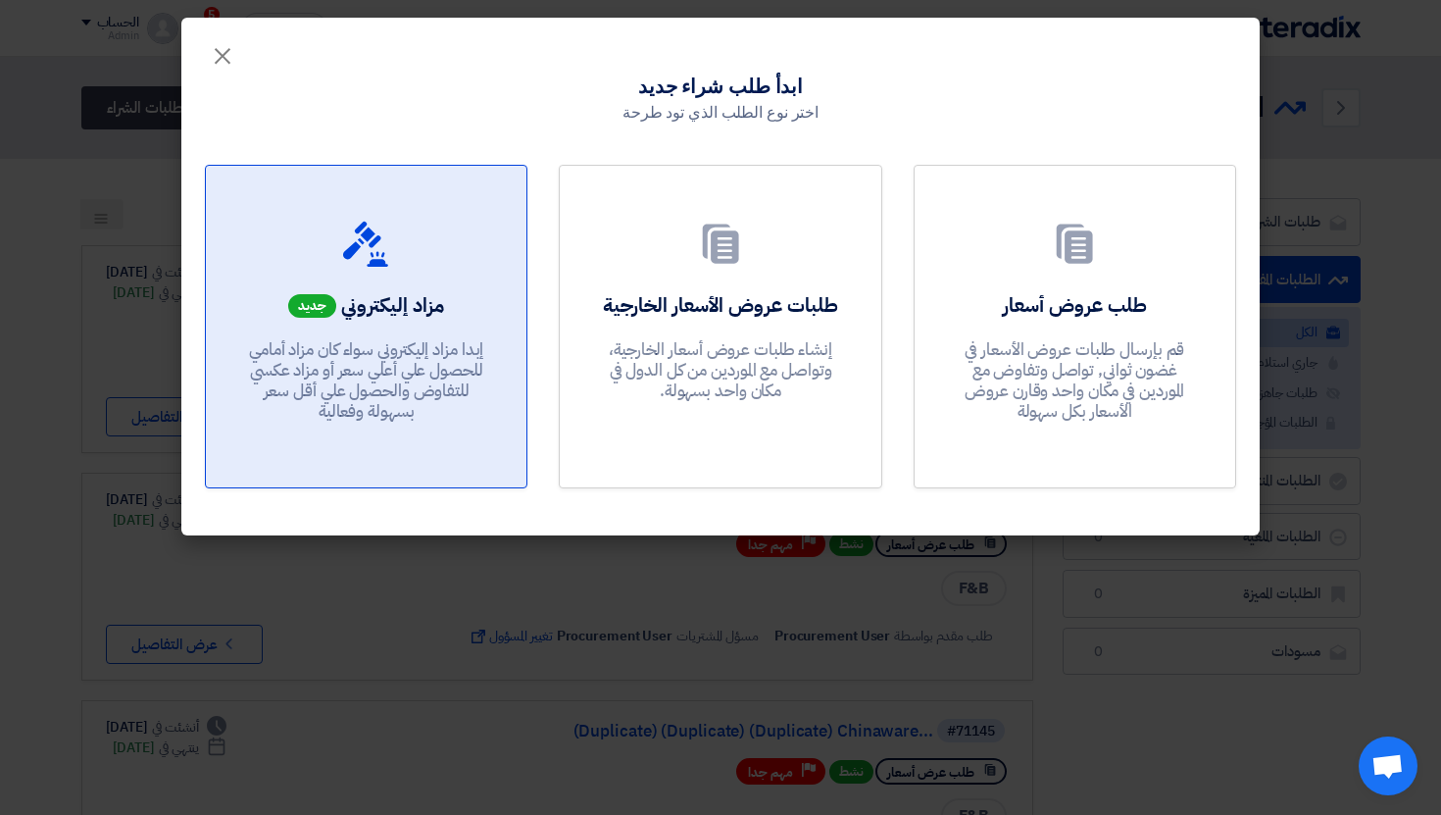
click at [458, 369] on p "إبدا مزاد إليكتروني سواء كان مزاد أمامي للحصول علي أعلي سعر أو مزاد عكسي للتفاو…" at bounding box center [366, 380] width 235 height 83
